Goal: Task Accomplishment & Management: Use online tool/utility

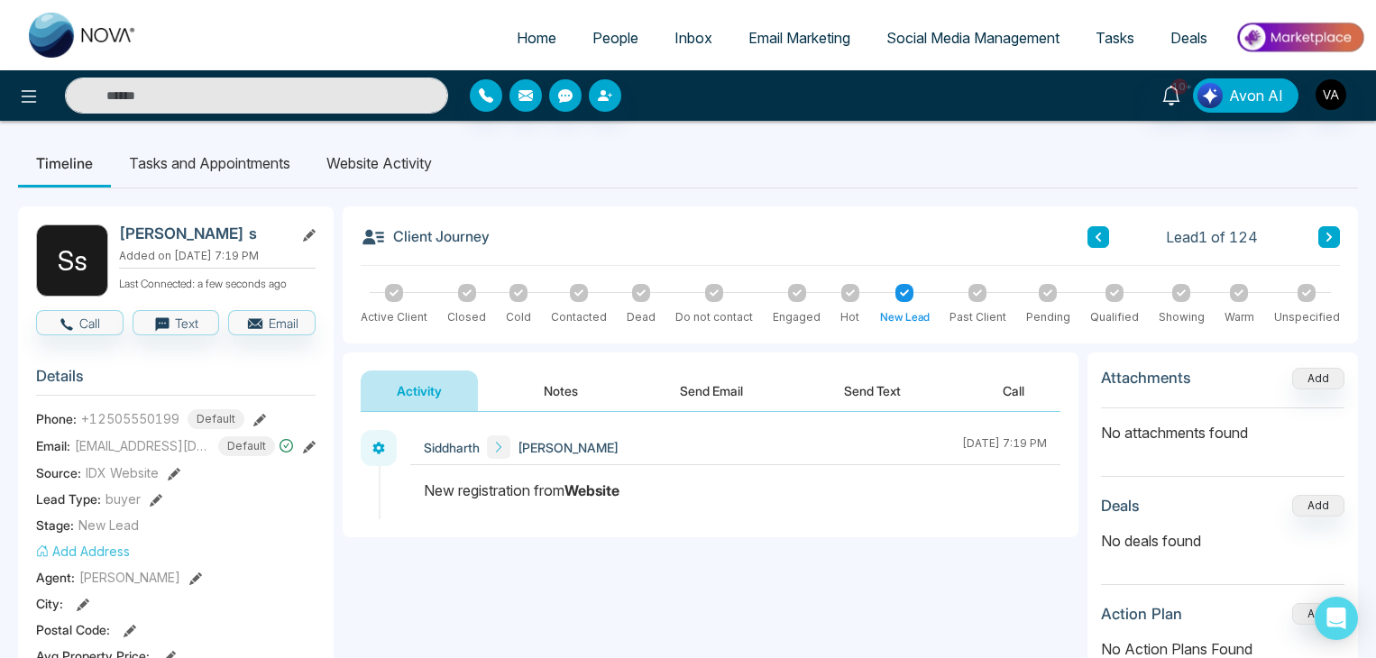
scroll to position [277, 0]
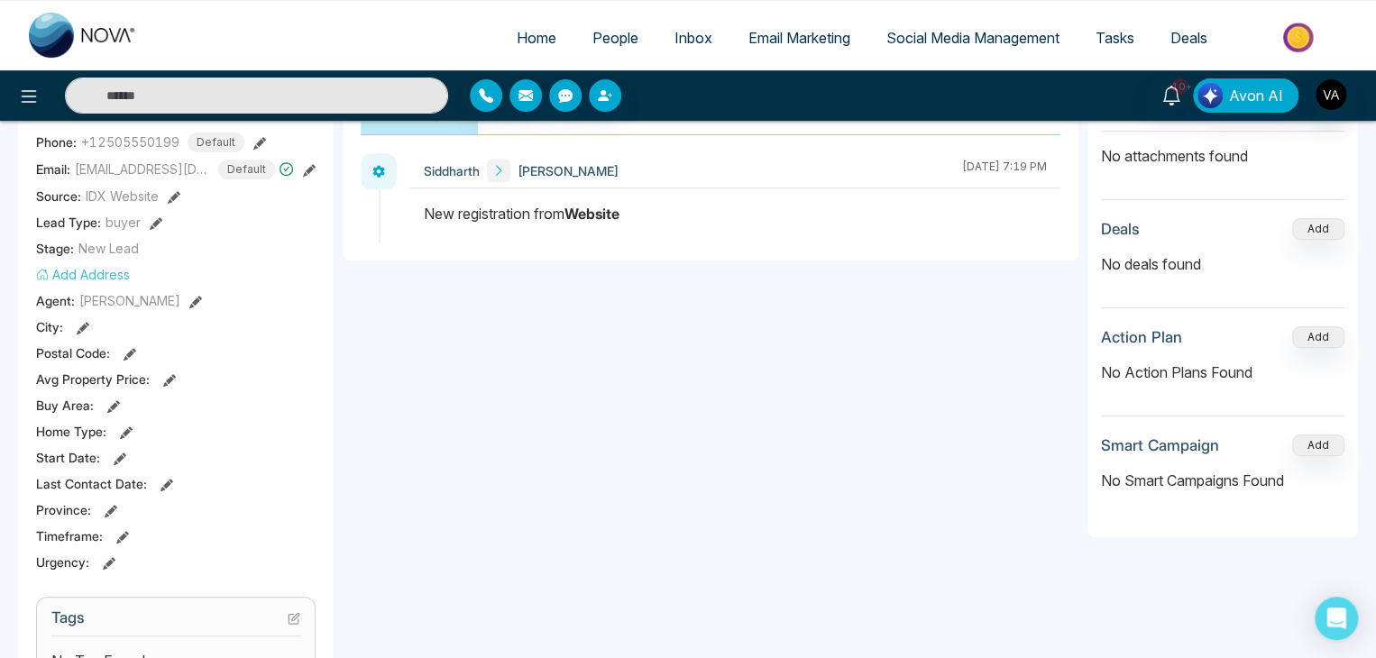
click at [602, 469] on div "**********" at bounding box center [711, 315] width 736 height 361
click at [735, 344] on div "**********" at bounding box center [711, 315] width 736 height 361
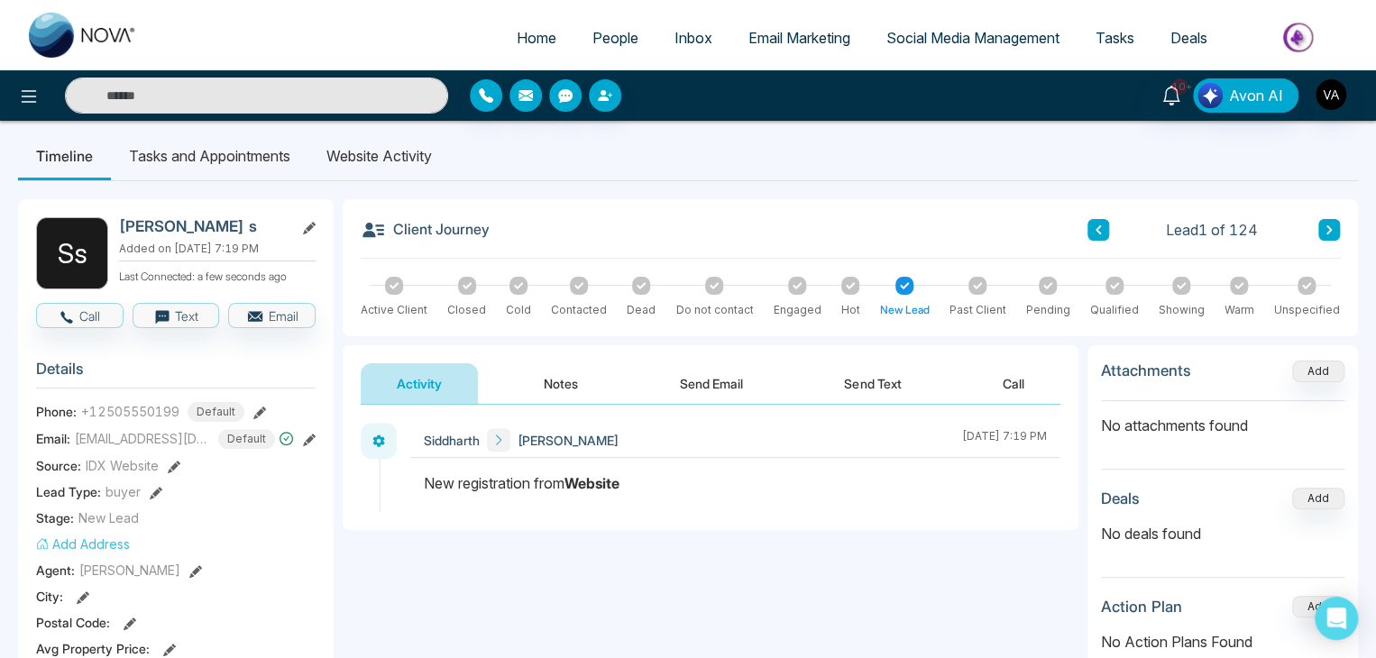
scroll to position [0, 0]
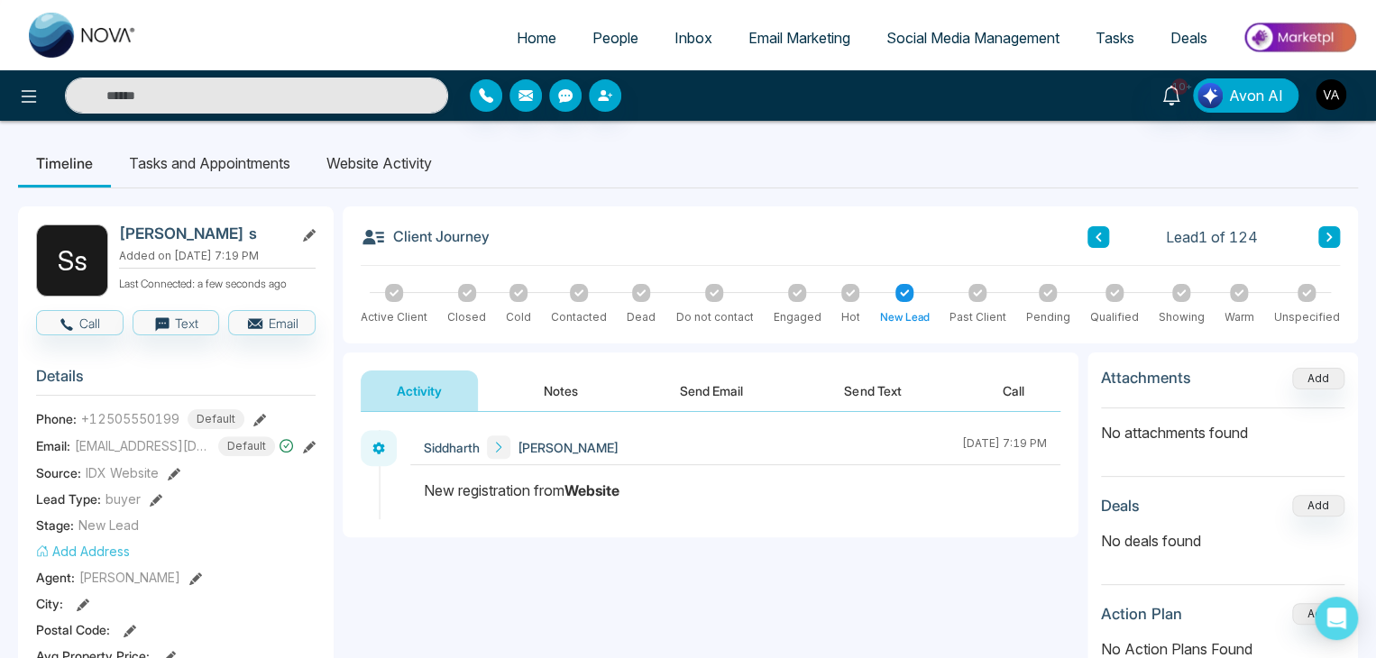
click at [753, 156] on ul "Timeline Tasks and Appointments Website Activity" at bounding box center [688, 163] width 1340 height 49
click at [572, 565] on div "**********" at bounding box center [711, 592] width 736 height 361
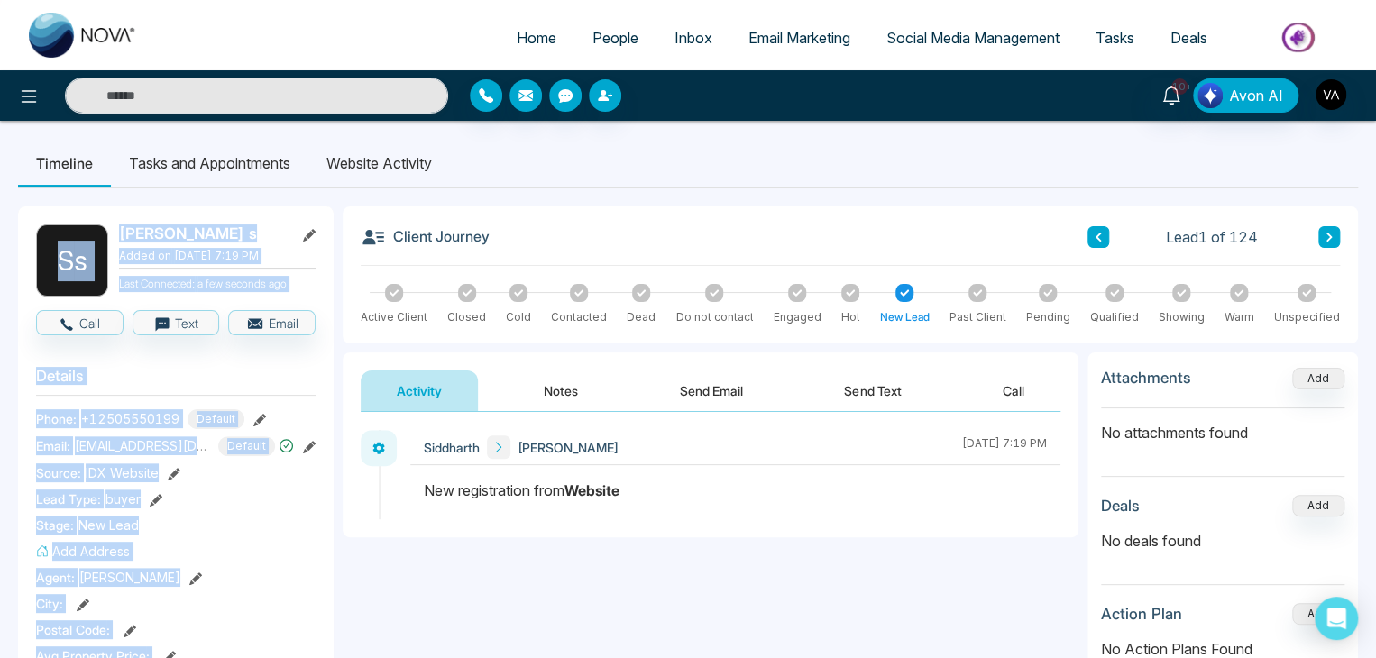
drag, startPoint x: 615, startPoint y: 196, endPoint x: 574, endPoint y: 188, distance: 41.2
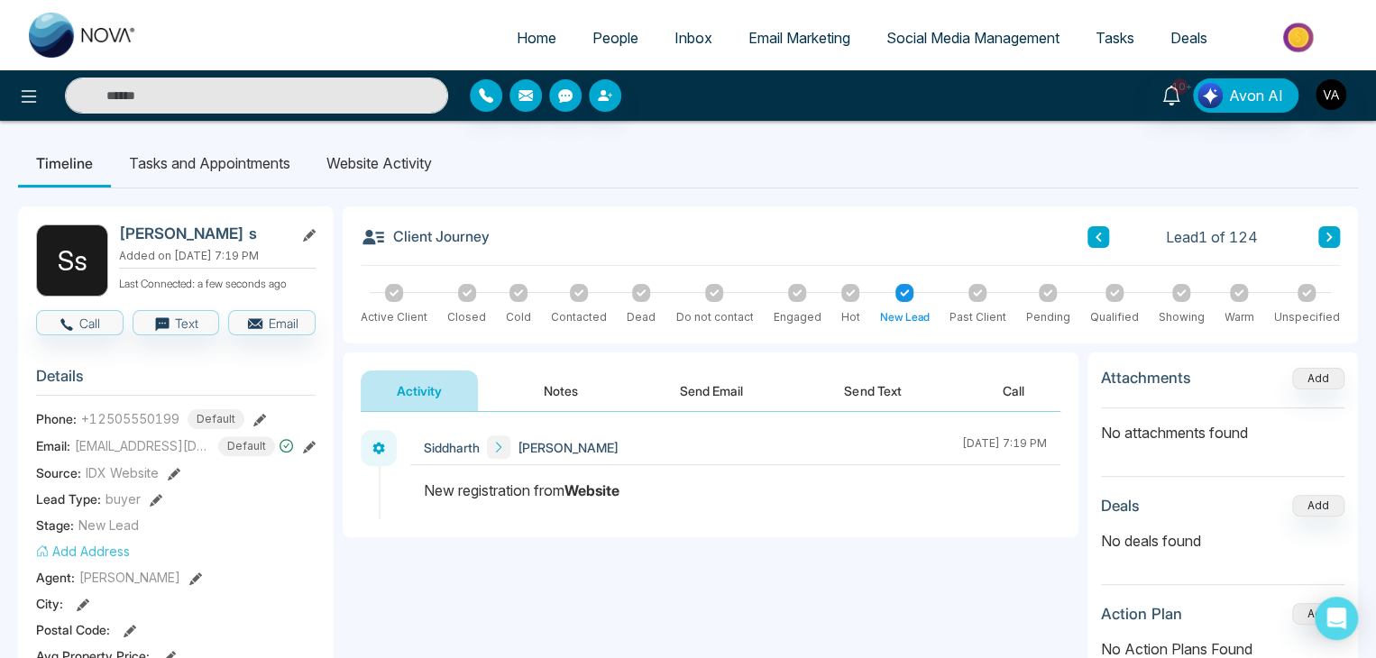
click at [626, 158] on ul "Timeline Tasks and Appointments Website Activity" at bounding box center [688, 163] width 1340 height 49
click at [612, 44] on span "People" at bounding box center [616, 38] width 46 height 18
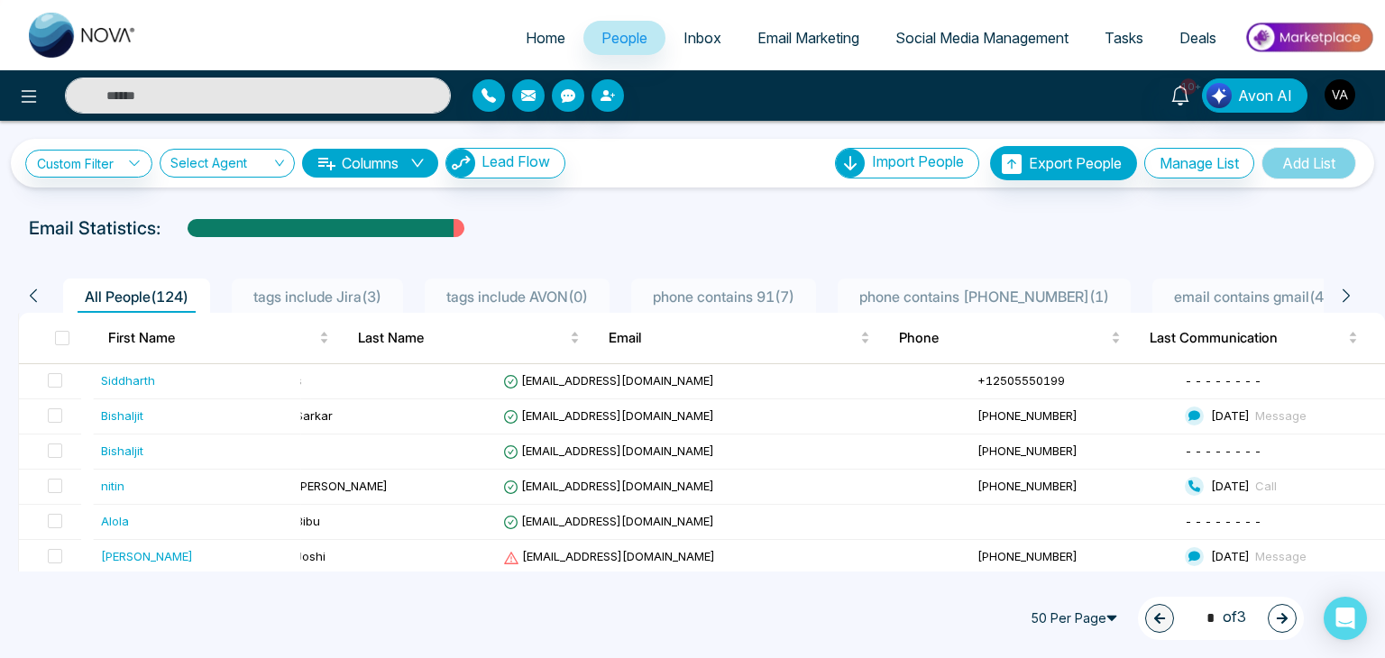
click at [964, 30] on span "Social Media Management" at bounding box center [982, 38] width 173 height 18
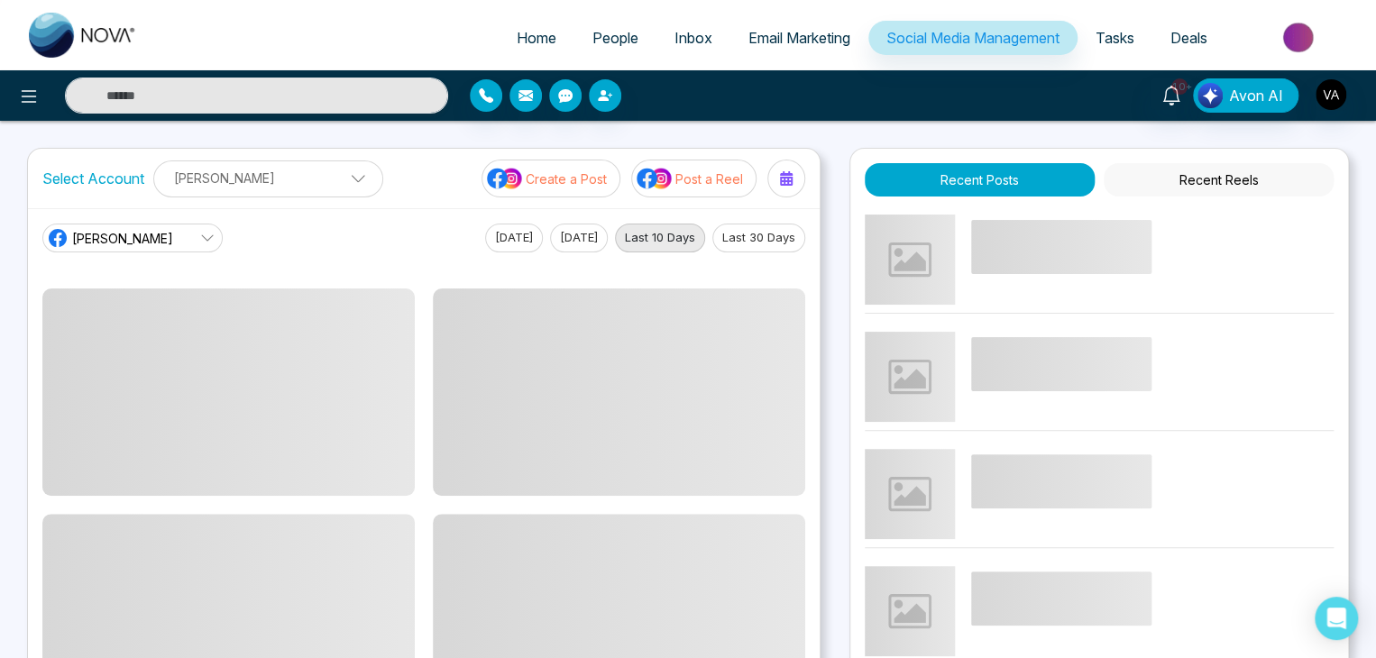
click at [572, 174] on p "Create a Post" at bounding box center [566, 179] width 81 height 19
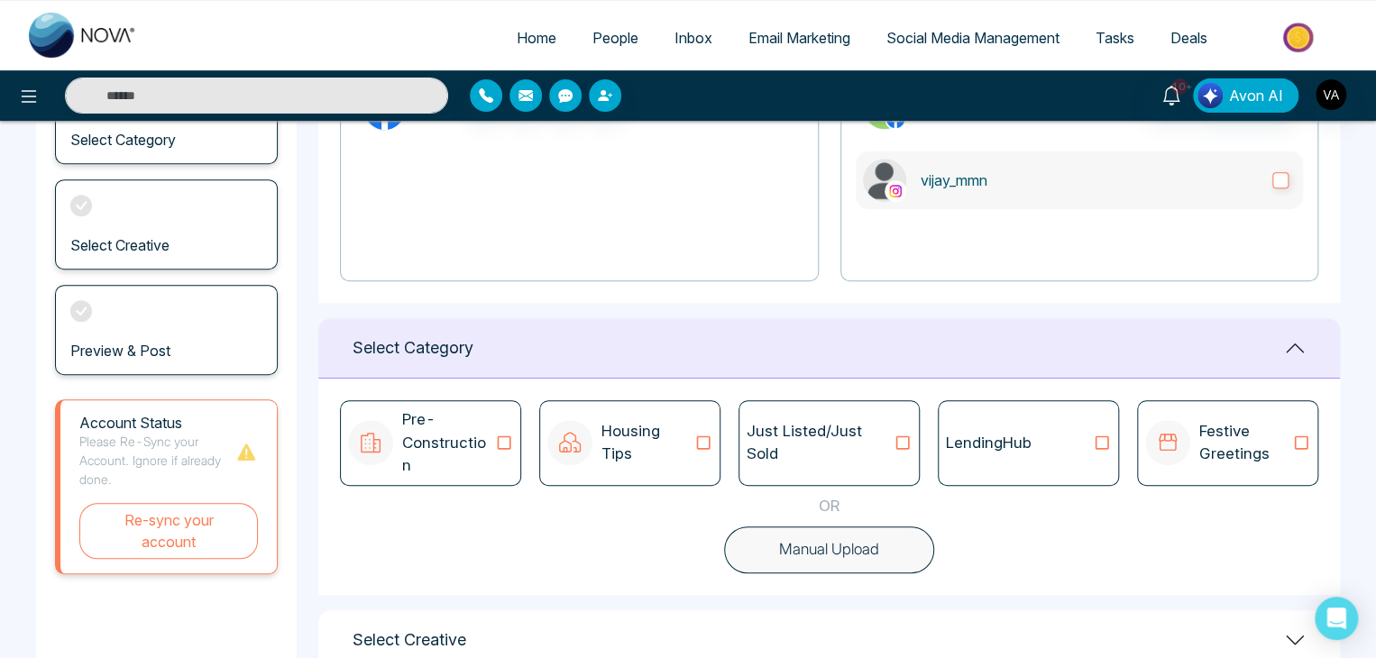
scroll to position [281, 0]
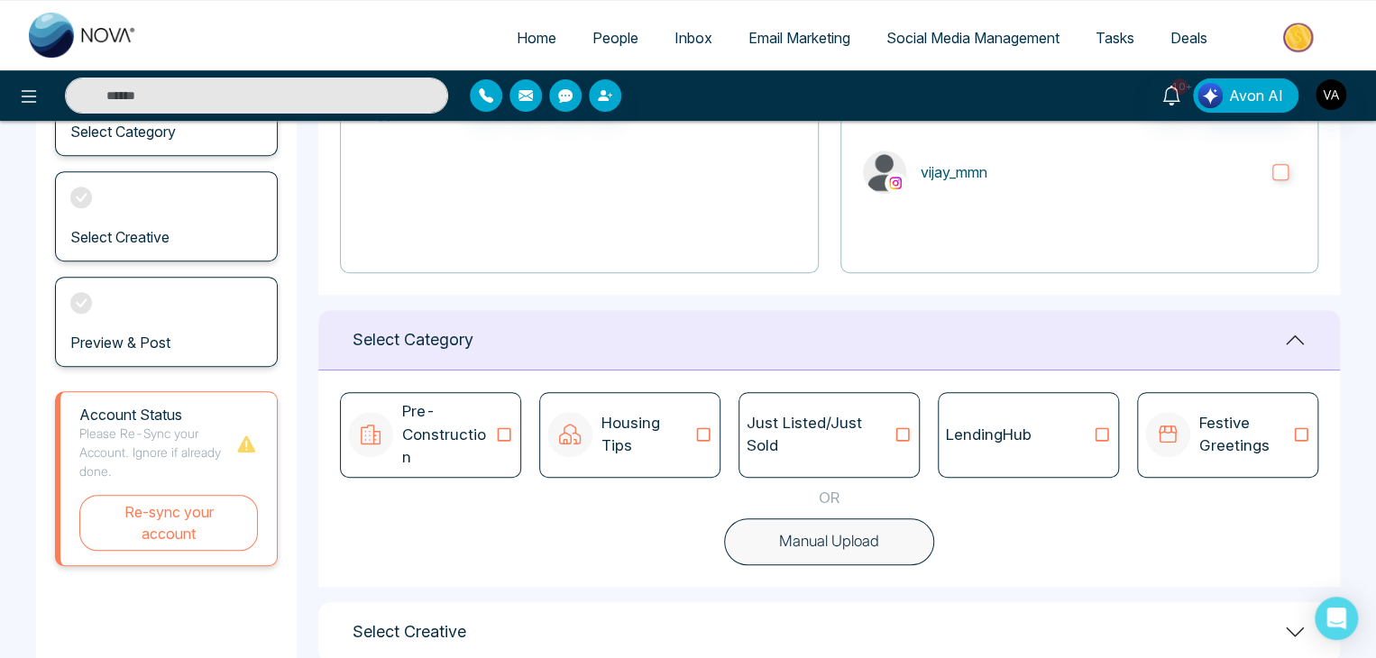
click at [491, 418] on p "Pre-Construction" at bounding box center [448, 434] width 93 height 69
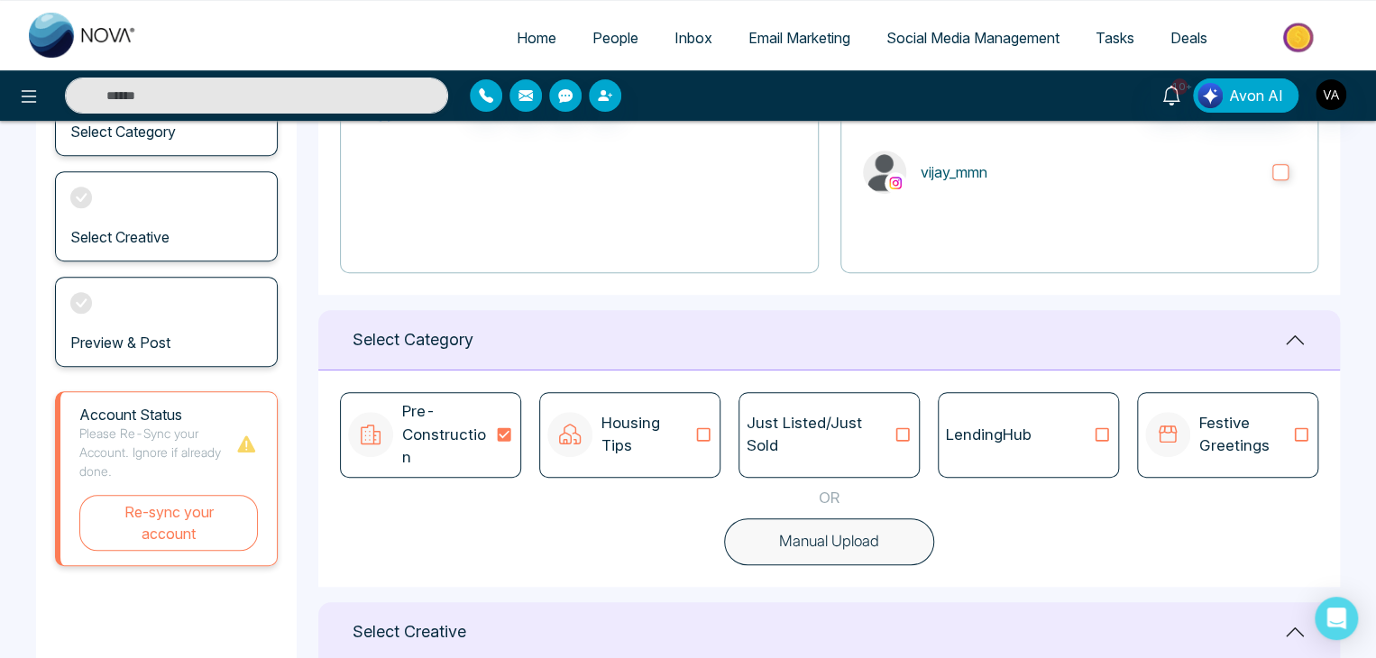
click at [491, 418] on p "Pre-Construction" at bounding box center [448, 434] width 93 height 69
click at [506, 426] on icon at bounding box center [503, 435] width 23 height 18
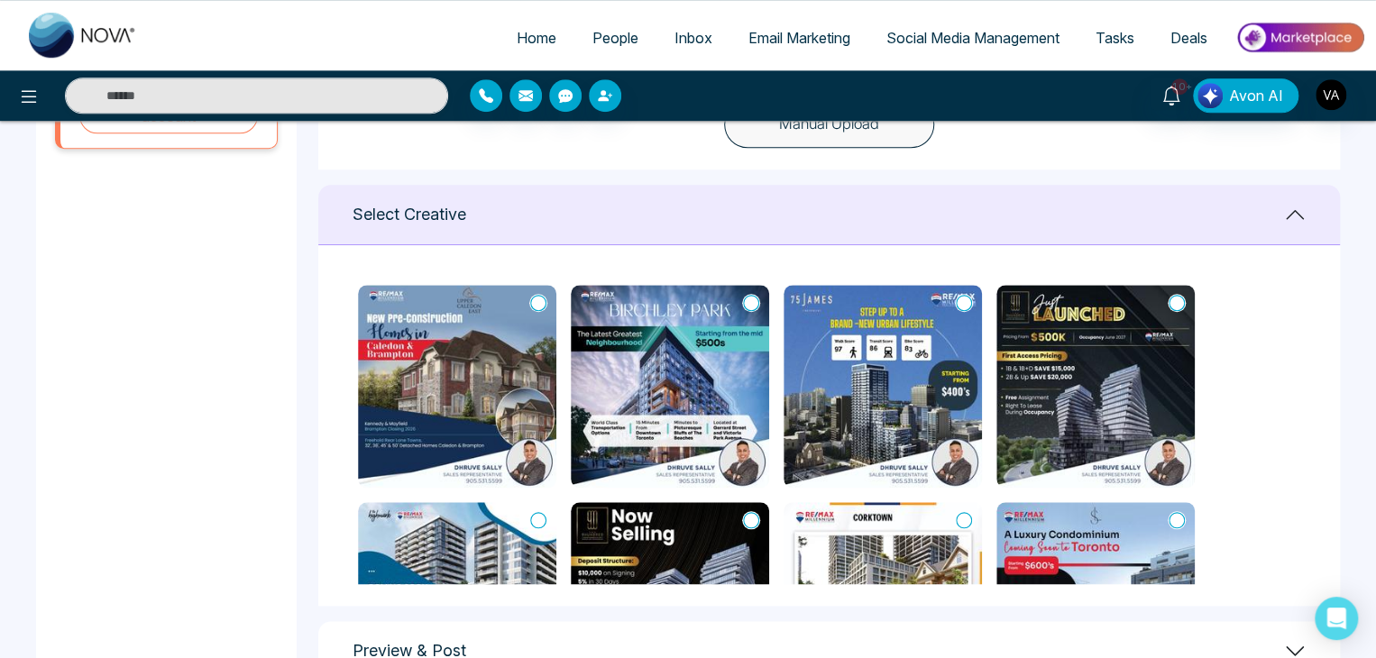
scroll to position [734, 0]
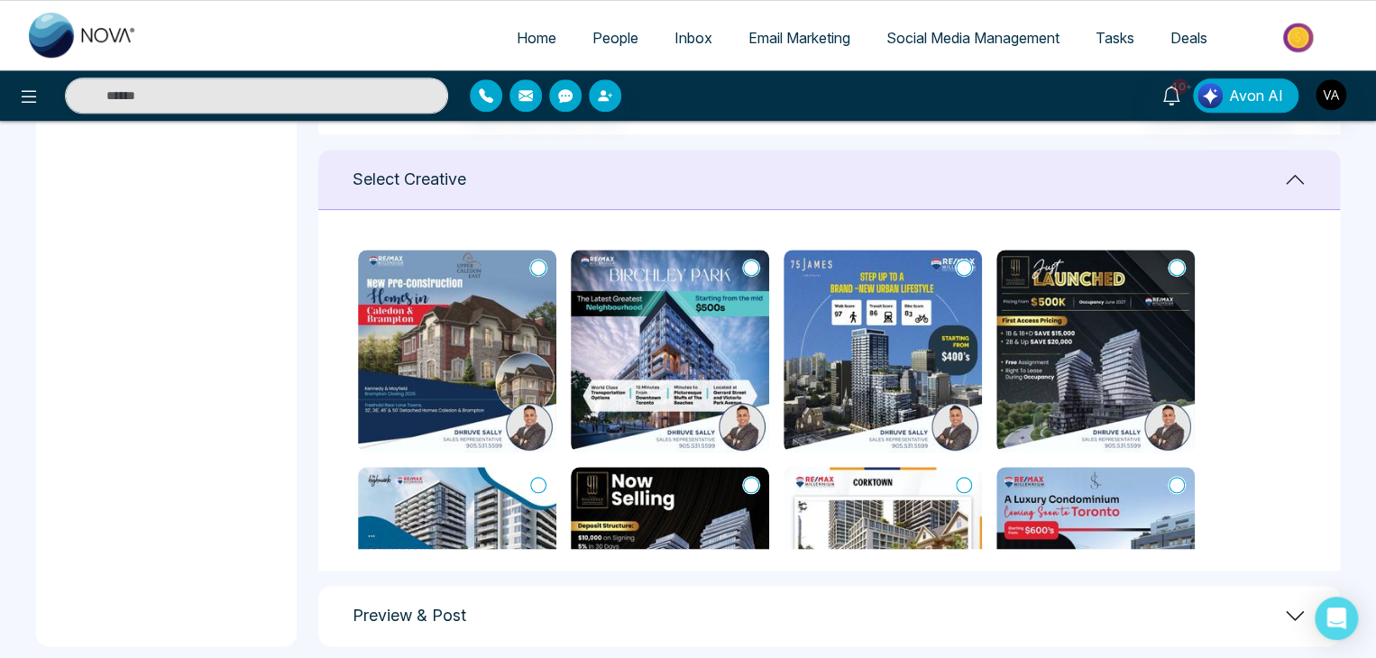
click at [541, 259] on icon at bounding box center [538, 268] width 16 height 18
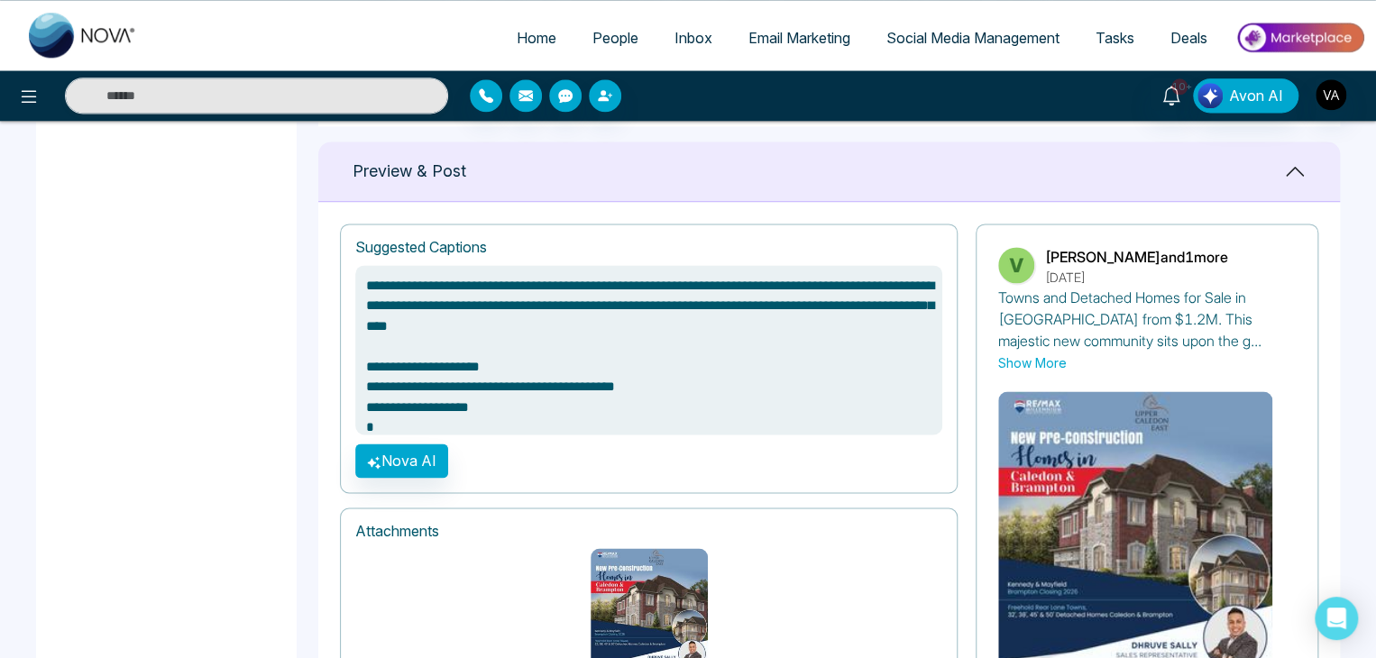
scroll to position [1282, 0]
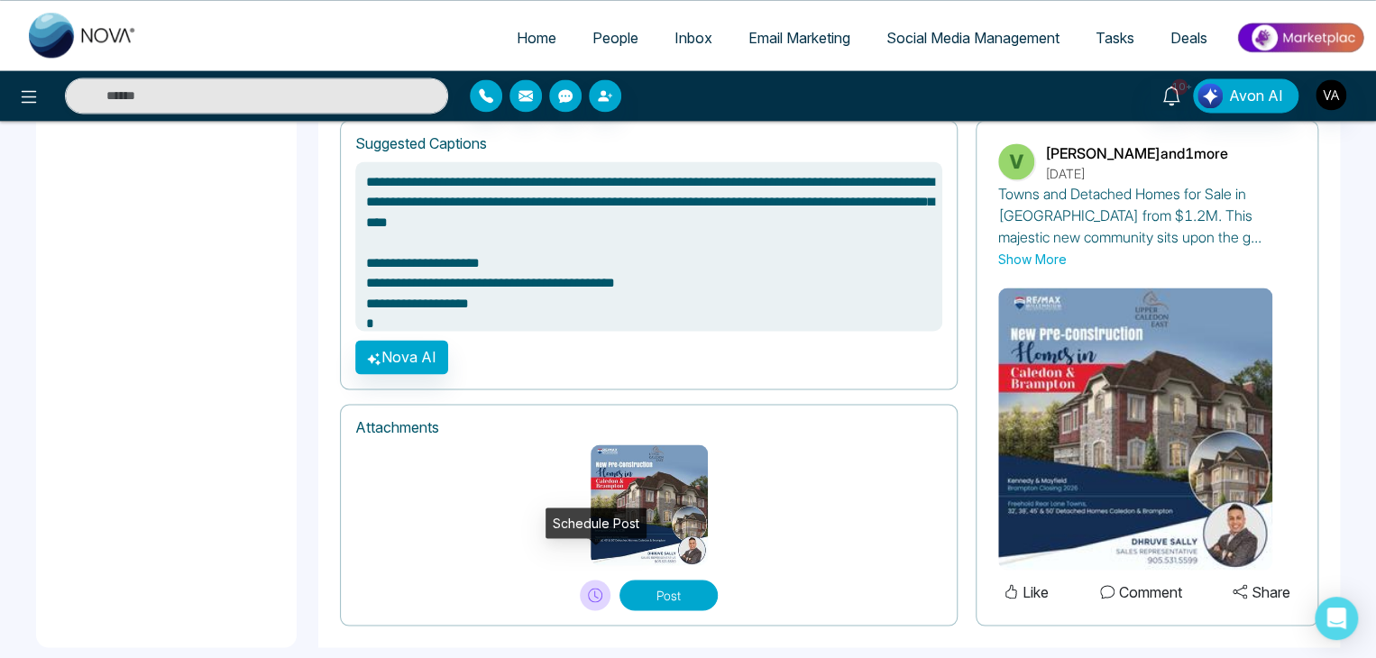
click at [593, 588] on icon at bounding box center [595, 595] width 14 height 14
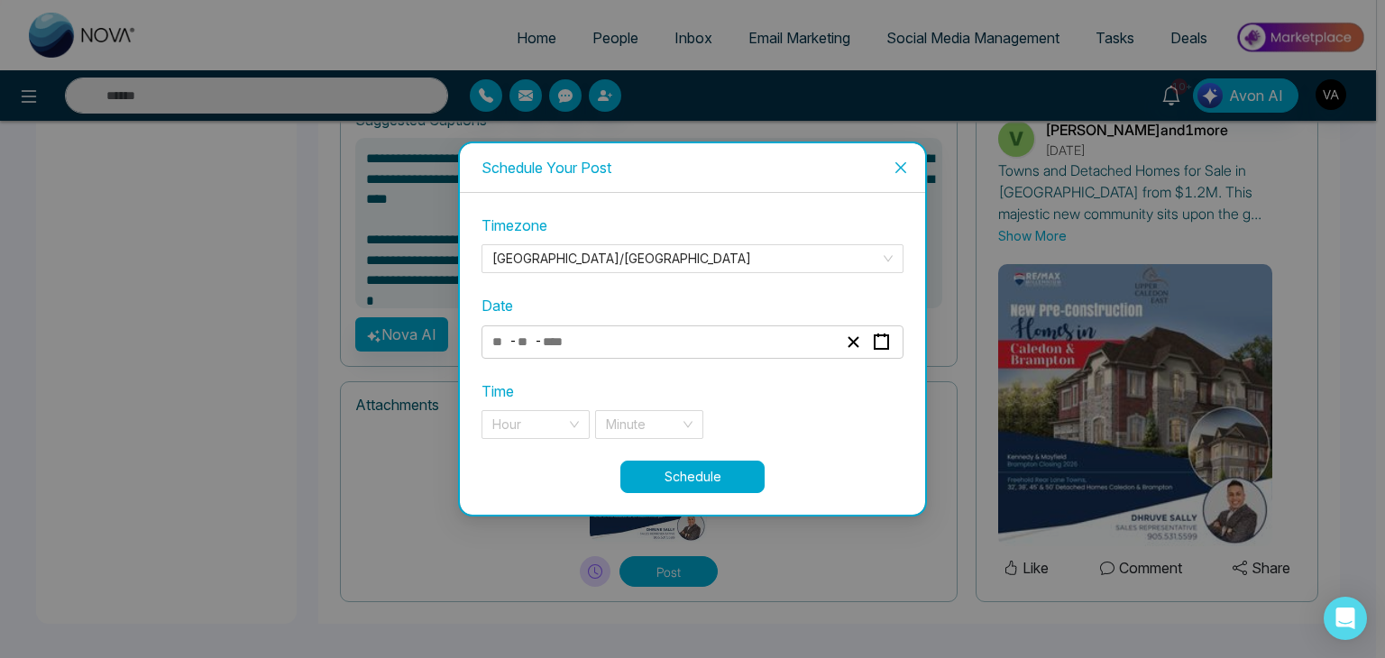
click at [794, 347] on div "- -" at bounding box center [665, 342] width 350 height 24
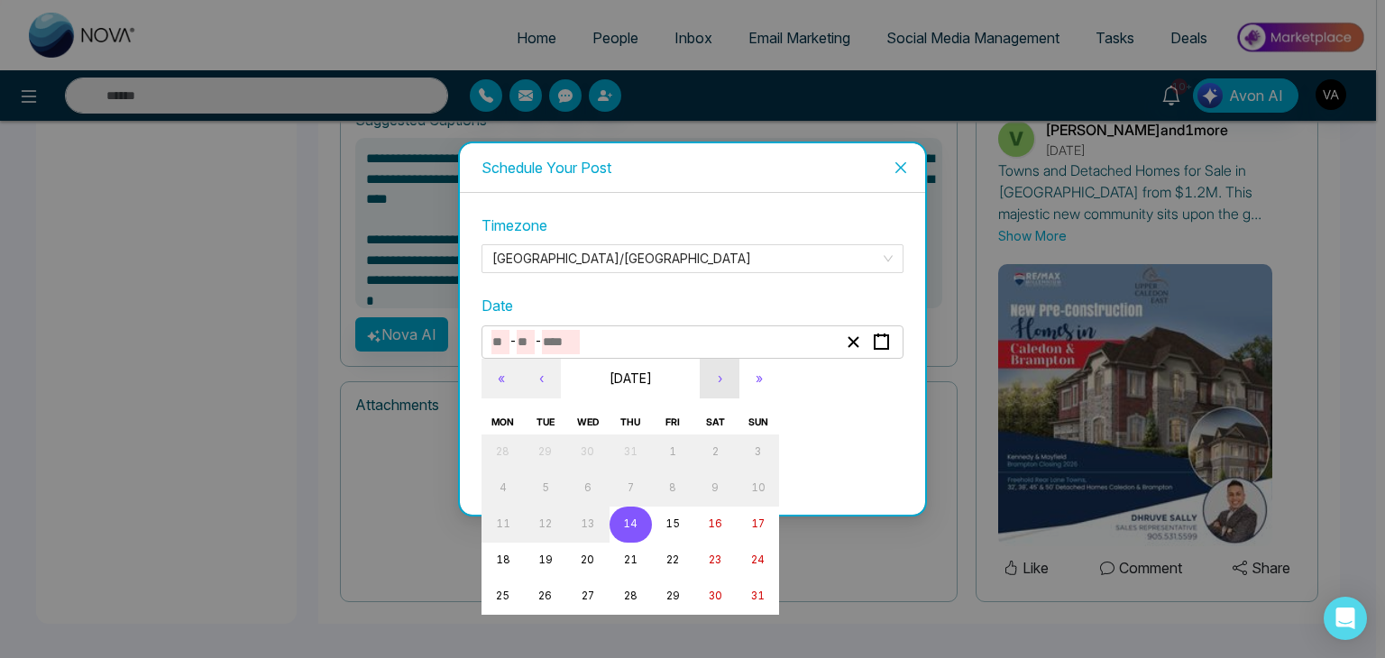
type textarea "**********"
click at [635, 568] on button "21" at bounding box center [631, 561] width 42 height 36
type input "*"
type input "**"
type input "****"
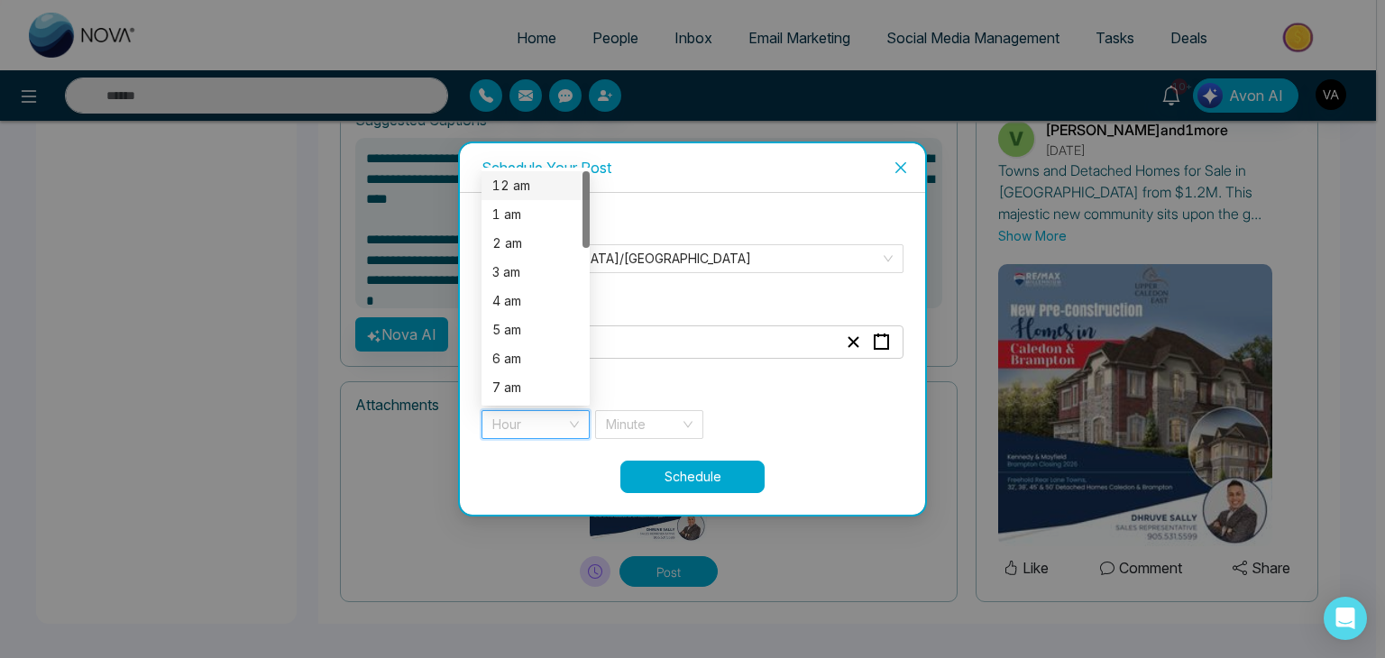
click at [535, 417] on input "search" at bounding box center [529, 424] width 74 height 27
click at [510, 181] on div "12 am" at bounding box center [535, 186] width 87 height 20
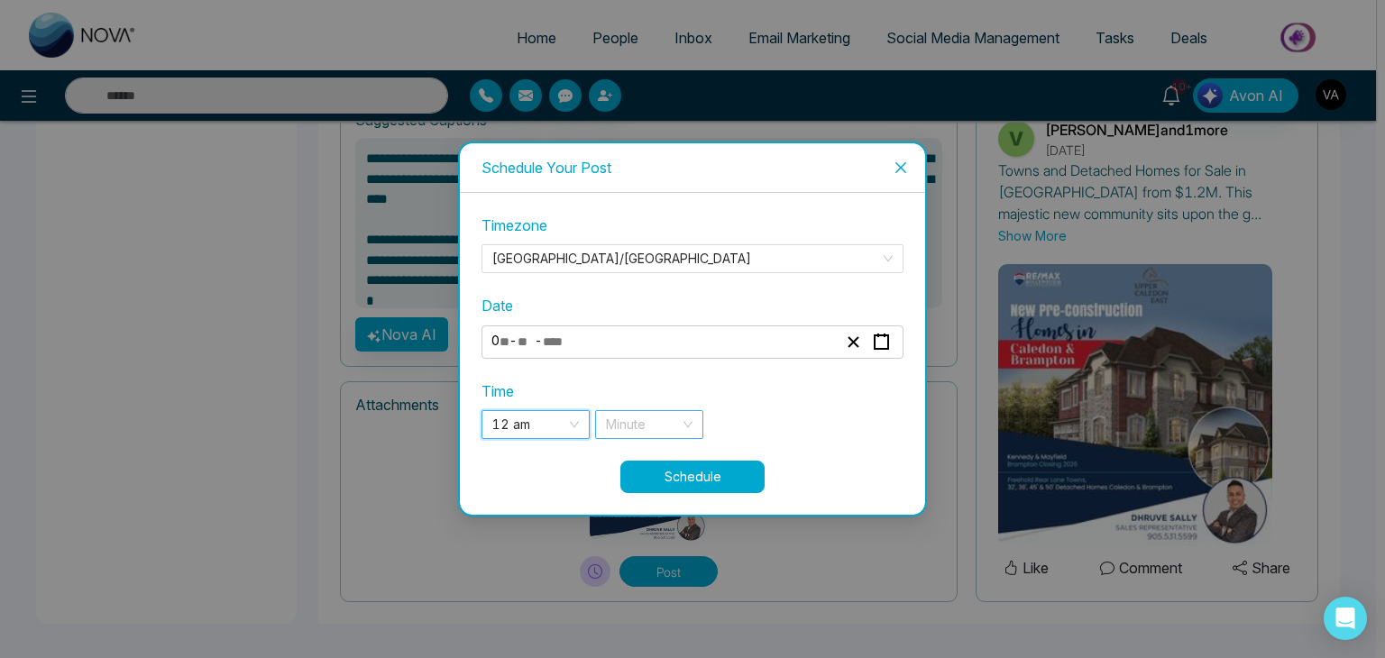
click at [657, 414] on input "search" at bounding box center [643, 424] width 74 height 27
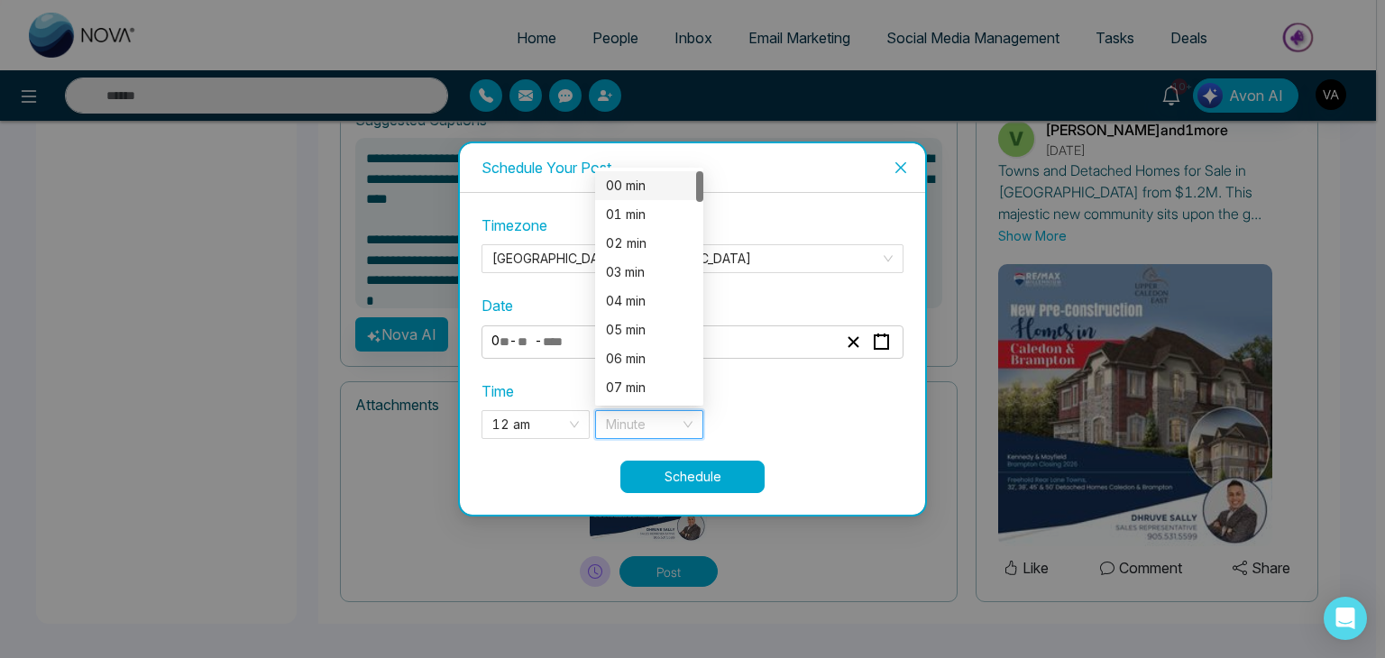
click at [649, 178] on div "00 min" at bounding box center [649, 186] width 87 height 20
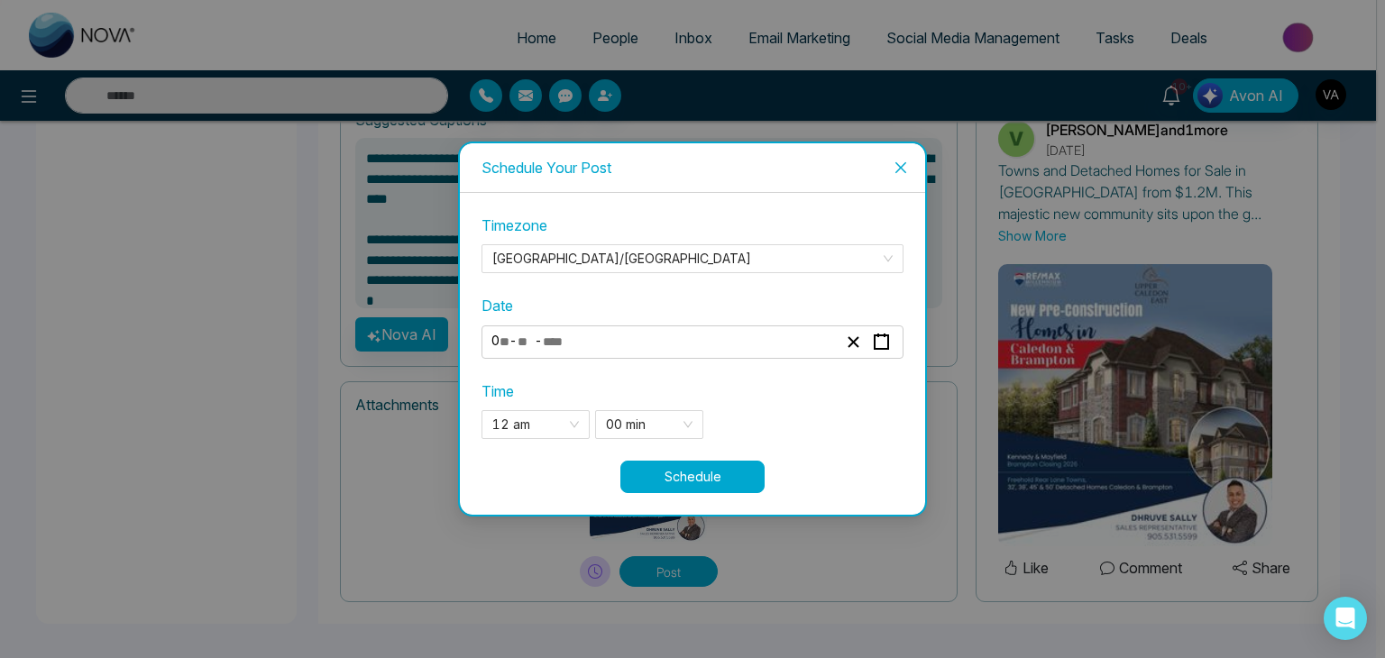
click at [701, 468] on button "Schedule" at bounding box center [692, 477] width 144 height 32
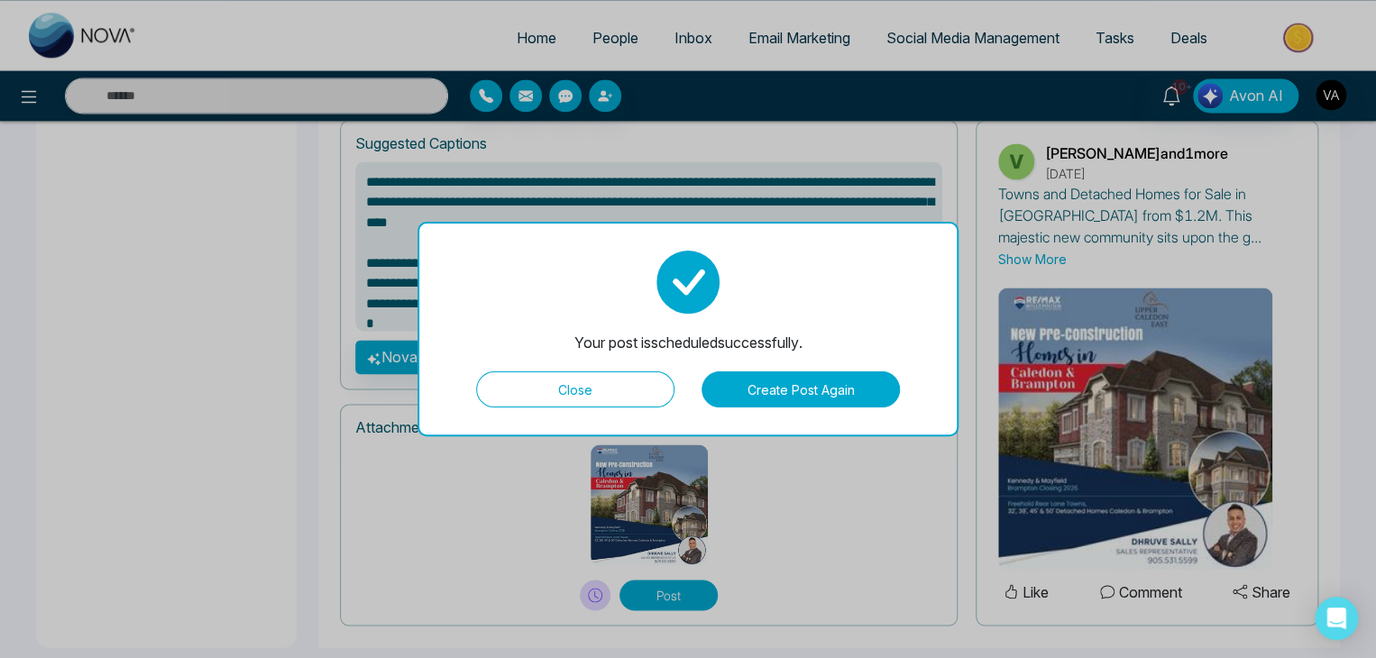
click at [639, 375] on button "Close" at bounding box center [575, 390] width 198 height 36
type textarea "**********"
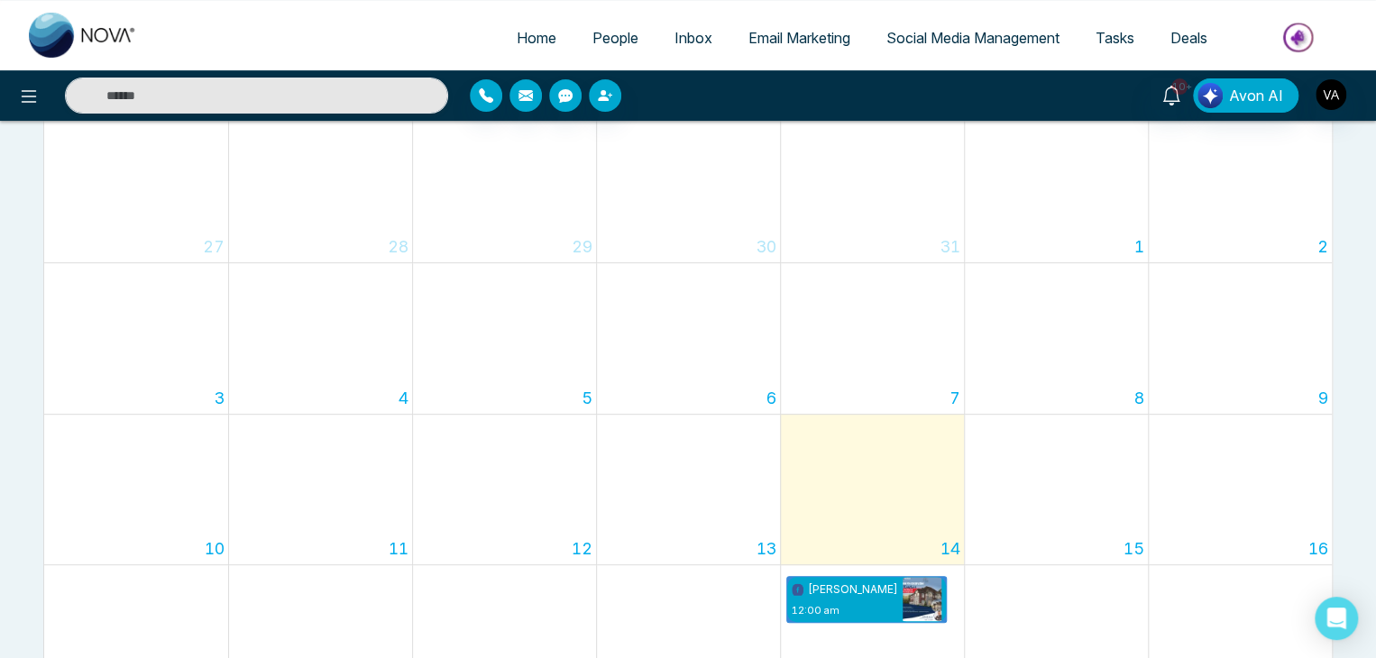
scroll to position [148, 0]
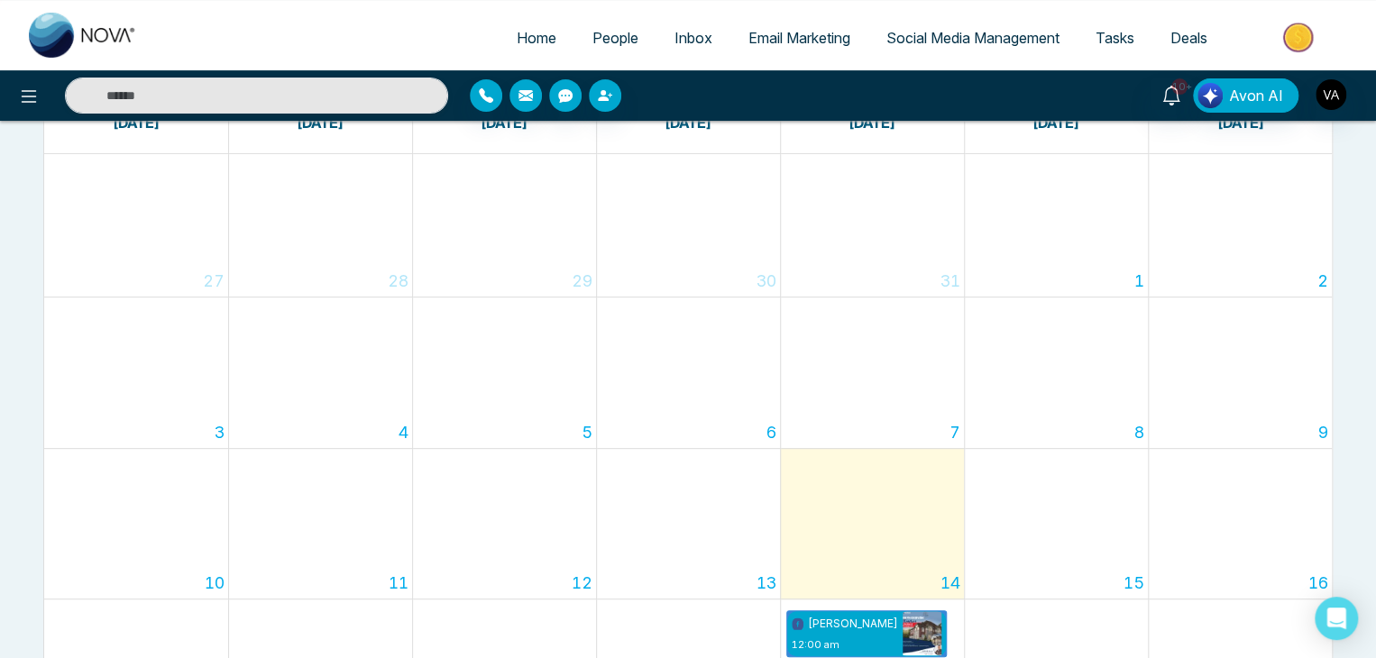
click at [950, 39] on span "Social Media Management" at bounding box center [973, 38] width 173 height 18
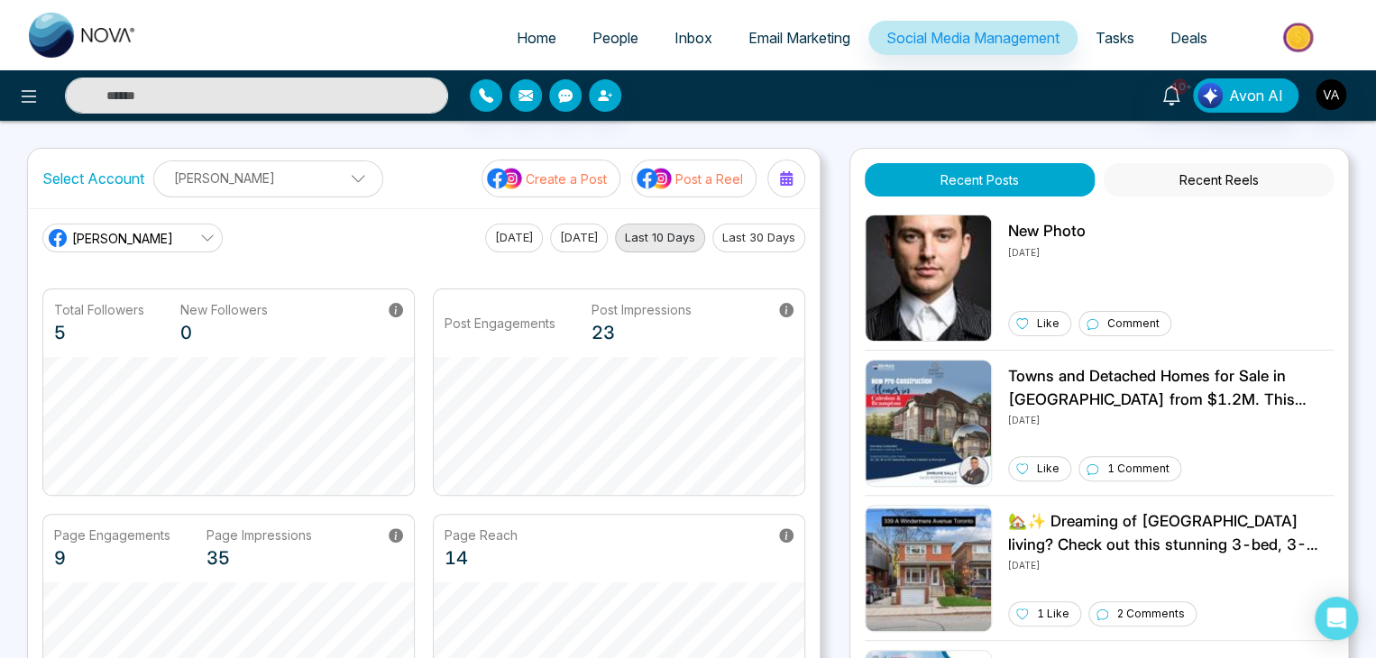
click at [1227, 187] on button "Recent Reels" at bounding box center [1219, 179] width 230 height 33
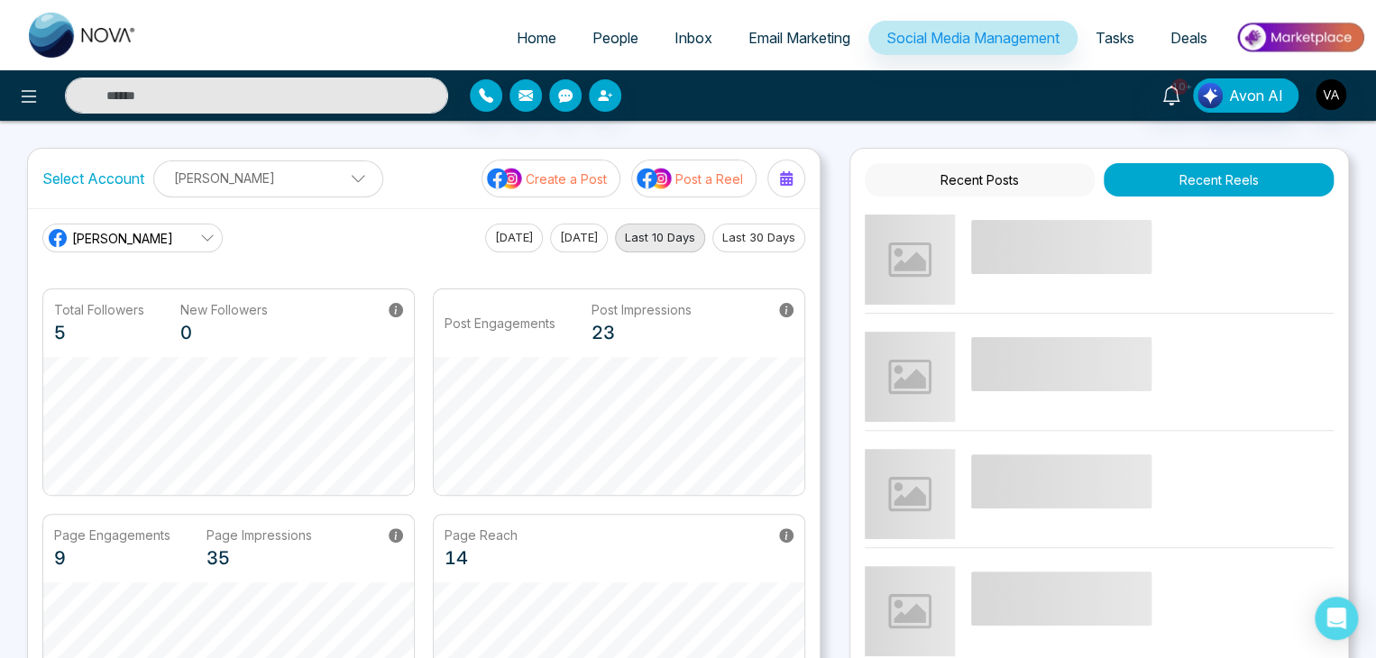
click at [1055, 185] on button "Recent Posts" at bounding box center [980, 179] width 230 height 33
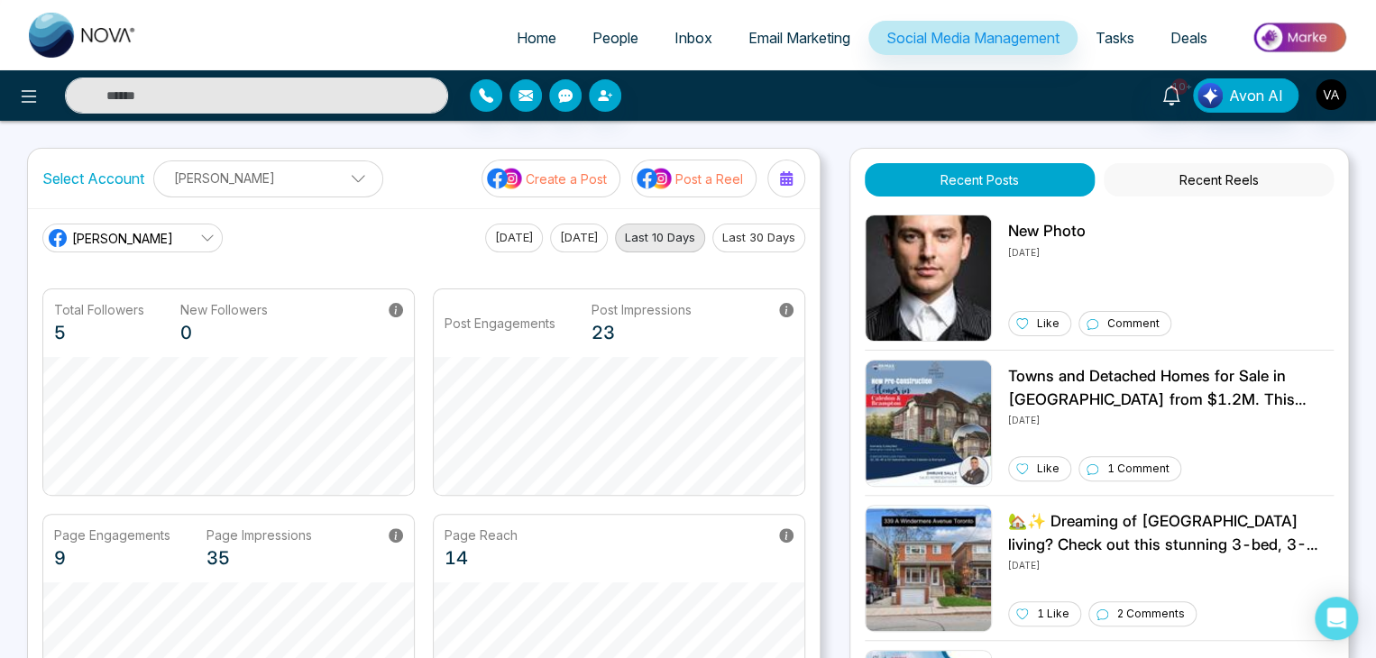
click at [1194, 176] on button "Recent Reels" at bounding box center [1219, 179] width 230 height 33
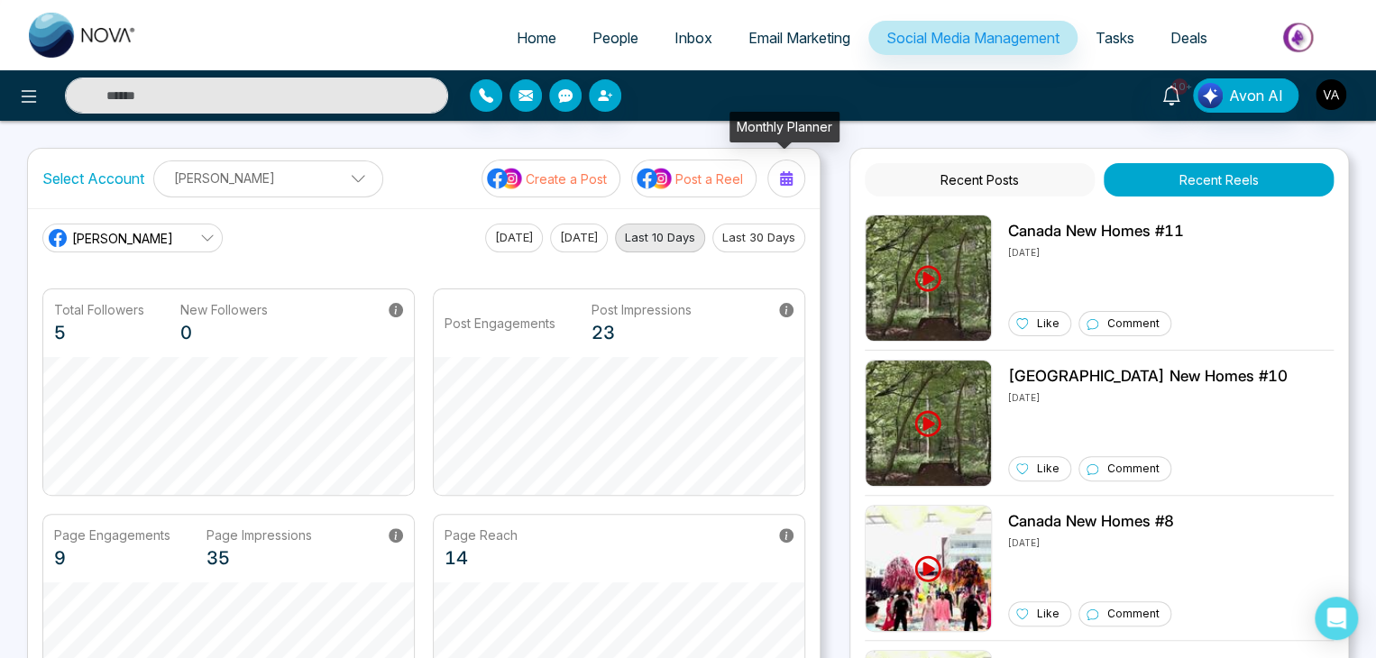
click at [790, 161] on button at bounding box center [786, 179] width 38 height 38
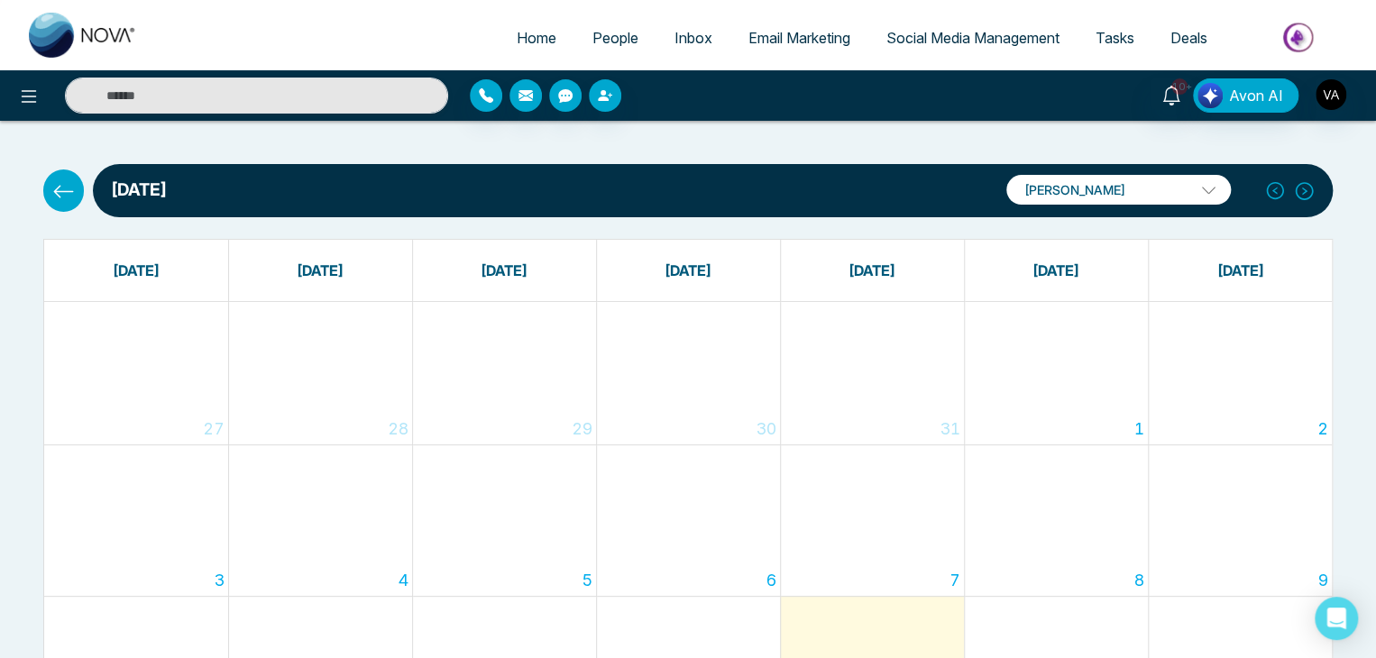
click at [949, 27] on link "Social Media Management" at bounding box center [972, 38] width 209 height 34
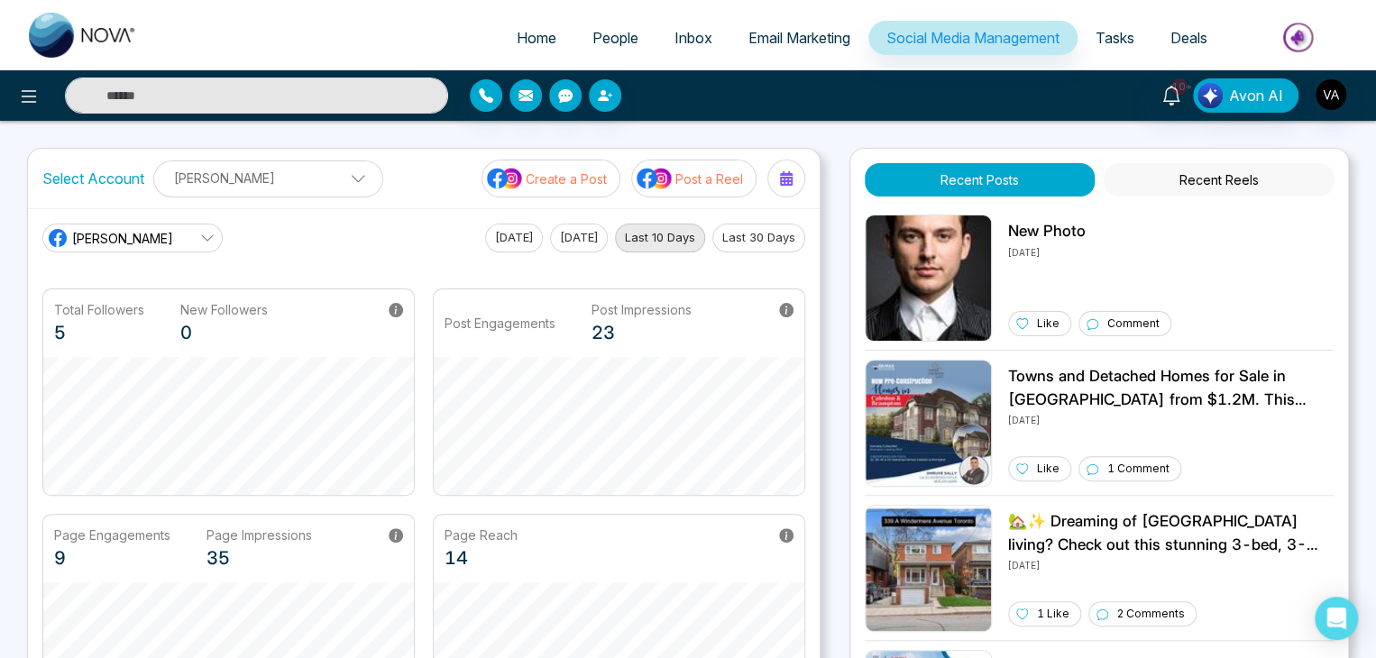
click at [1245, 179] on button "Recent Reels" at bounding box center [1219, 179] width 230 height 33
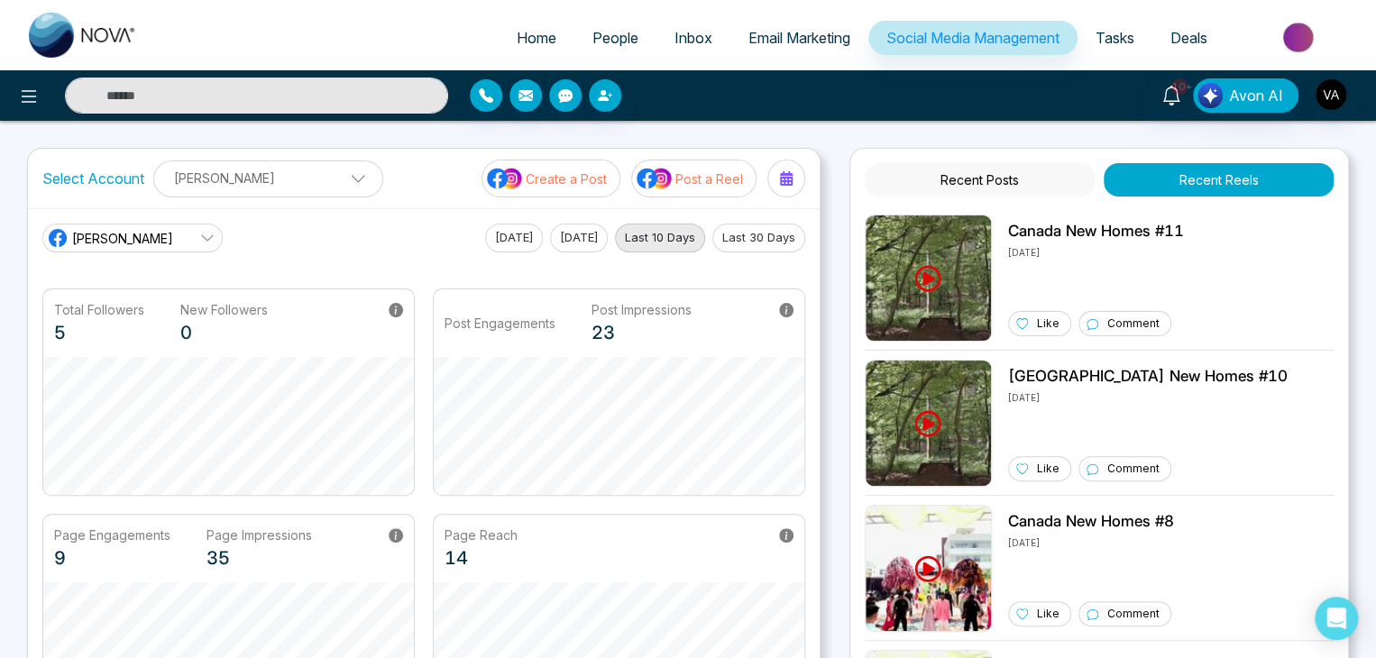
click at [1034, 185] on button "Recent Posts" at bounding box center [980, 179] width 230 height 33
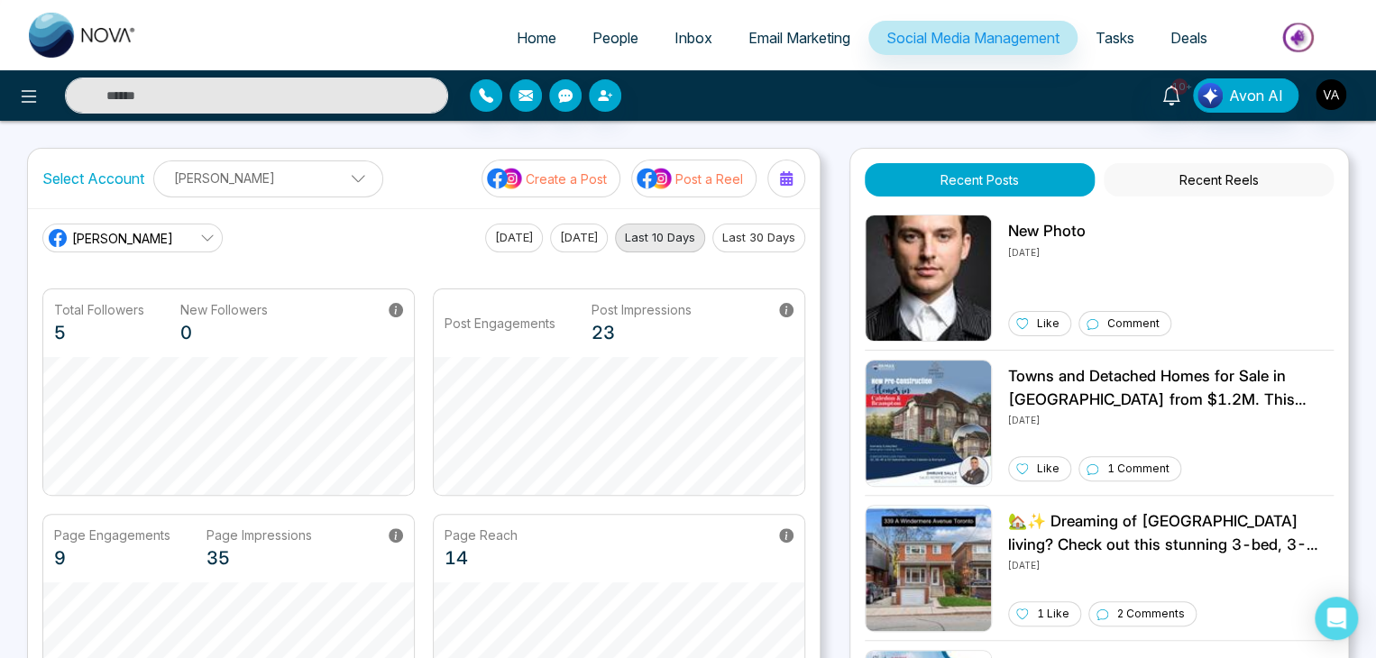
click at [1244, 178] on button "Recent Reels" at bounding box center [1219, 179] width 230 height 33
